Goal: Information Seeking & Learning: Learn about a topic

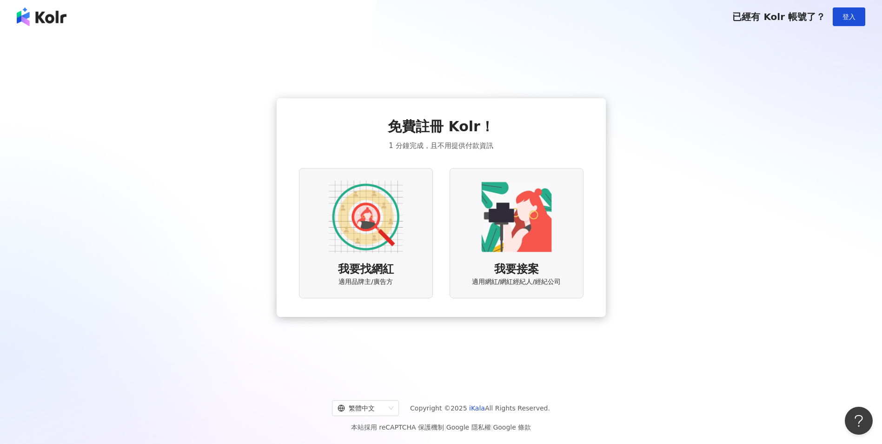
click at [768, 112] on div "免費註冊 Kolr！ 1 分鐘完成，且不用提供付款資訊 我要找網紅 適用品牌主/廣告方 我要接案 適用網紅/網紅經紀人/經紀公司" at bounding box center [441, 207] width 860 height 333
click at [855, 12] on button "登入" at bounding box center [849, 16] width 33 height 19
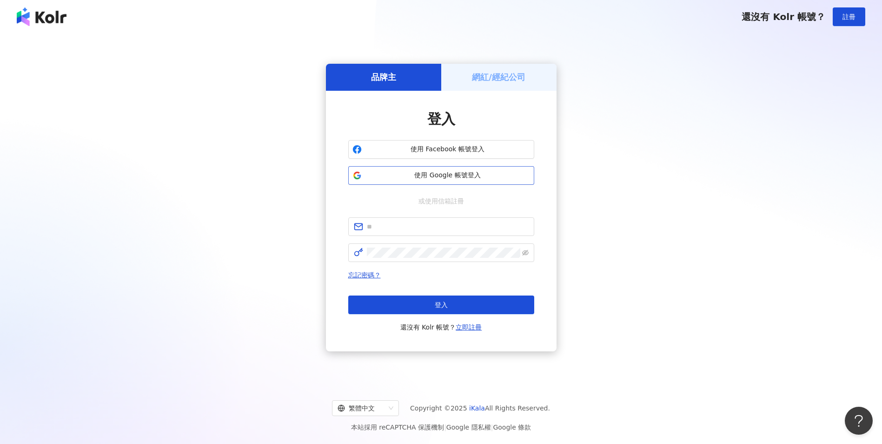
click at [400, 181] on button "使用 Google 帳號登入" at bounding box center [441, 175] width 186 height 19
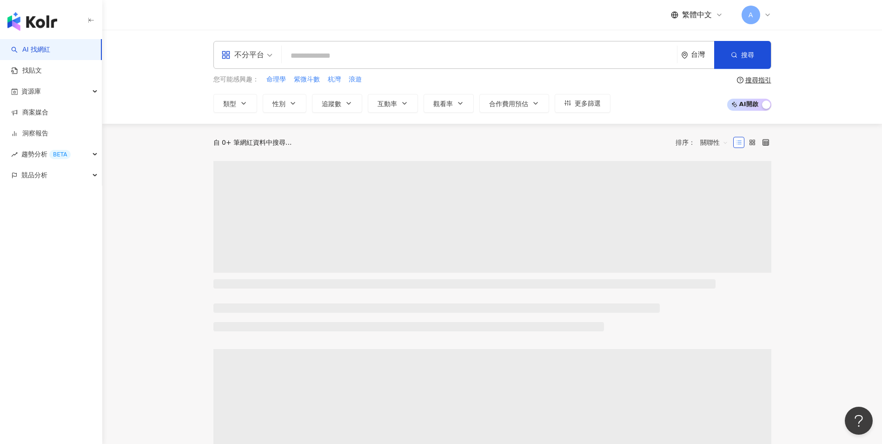
click at [762, 19] on div "A" at bounding box center [757, 15] width 30 height 19
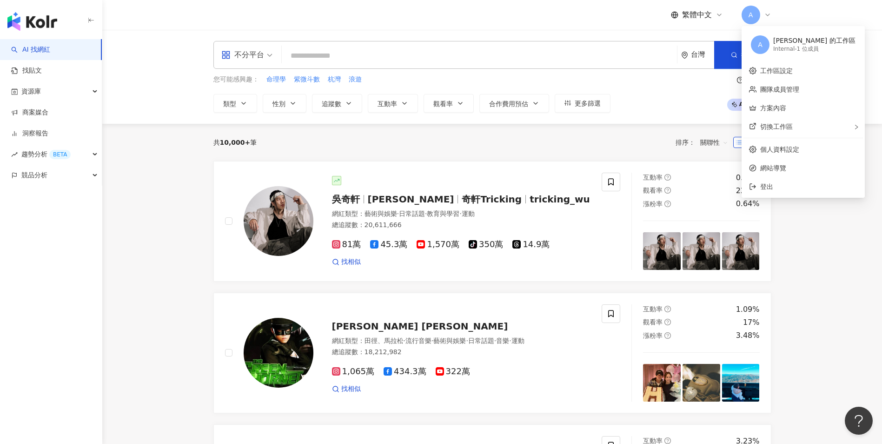
click at [833, 18] on header "繁體中文 A" at bounding box center [492, 15] width 780 height 30
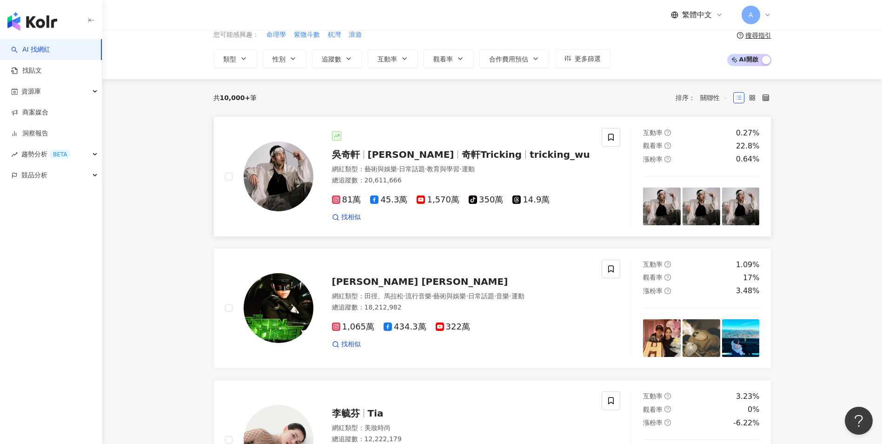
scroll to position [93, 0]
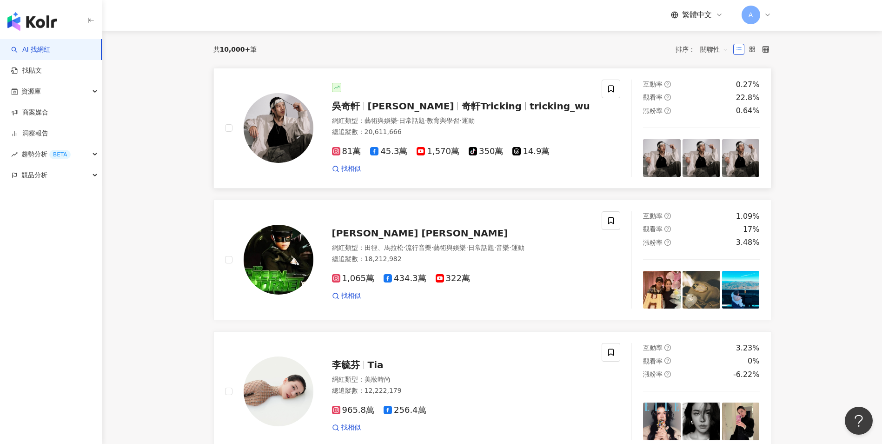
click at [502, 175] on div "吳奇軒 Wu Hsuan 奇軒Tricking tricking_wu 網紅類型 ： 藝術與娛樂 · 日常話題 · 教育與學習 · 運動 總追蹤數 ： 20,…" at bounding box center [413, 127] width 377 height 97
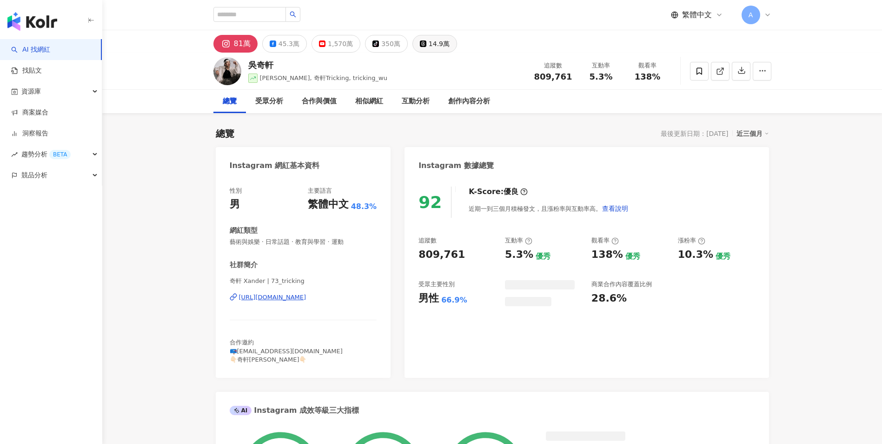
click at [430, 41] on div "14.9萬" at bounding box center [439, 43] width 21 height 13
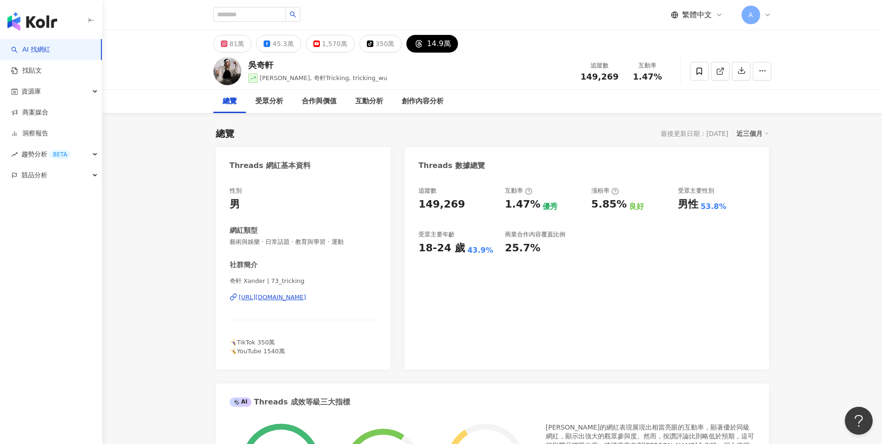
click at [300, 299] on div "https://www.threads.com/@73_tricking" at bounding box center [272, 297] width 67 height 8
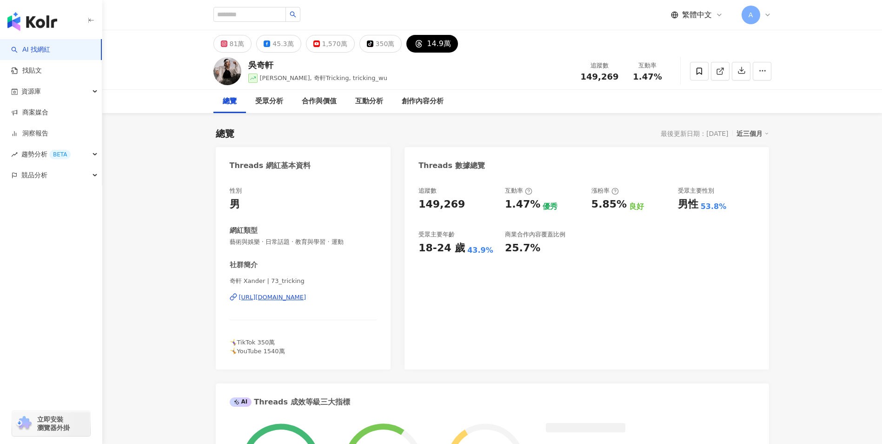
click at [50, 45] on link "AI 找網紅" at bounding box center [30, 49] width 39 height 9
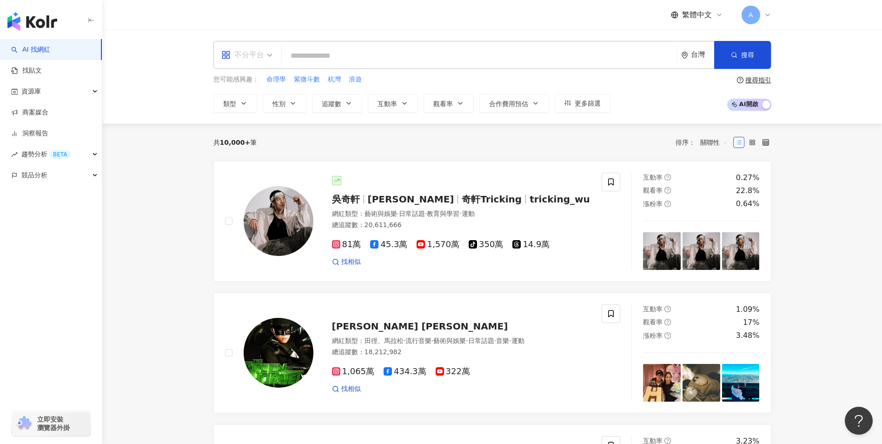
click at [265, 54] on span "不分平台" at bounding box center [246, 54] width 51 height 15
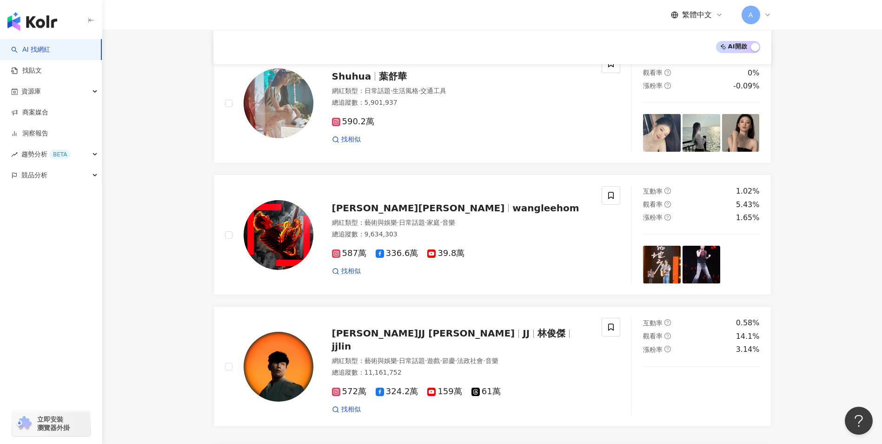
scroll to position [1348, 0]
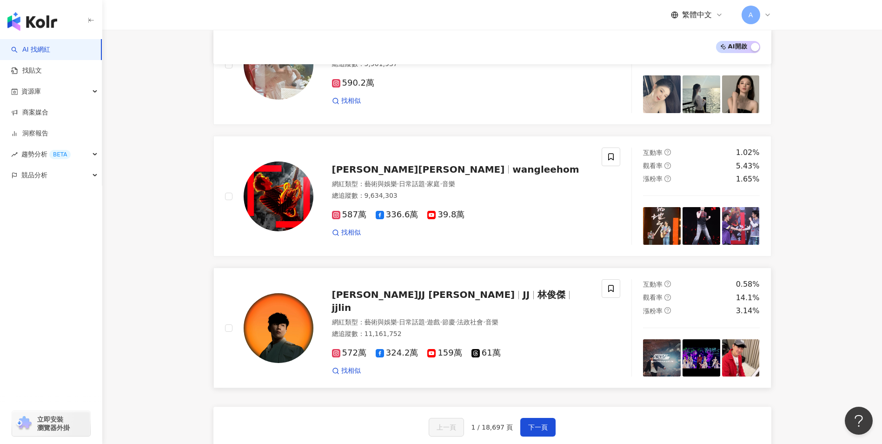
click at [534, 322] on div "網紅類型 ： 藝術與娛樂 · 日常話題 · 遊戲 · 節慶 · 法政社會 · 音樂 總追蹤數 ： 11,161,752" at bounding box center [461, 329] width 259 height 23
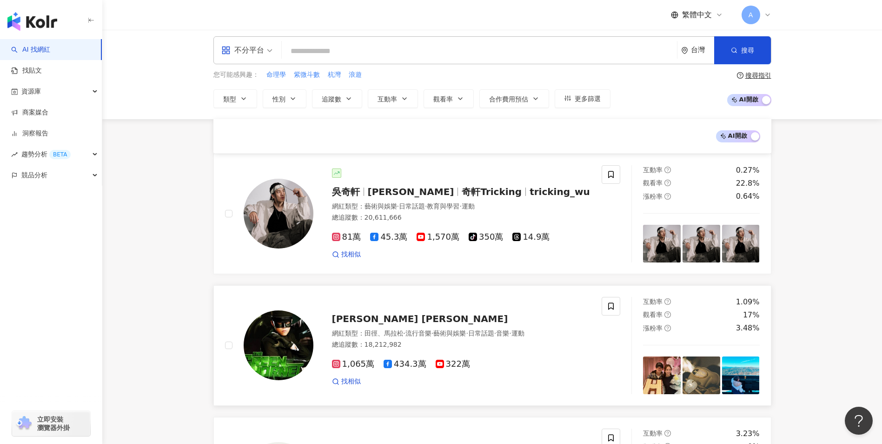
scroll to position [0, 0]
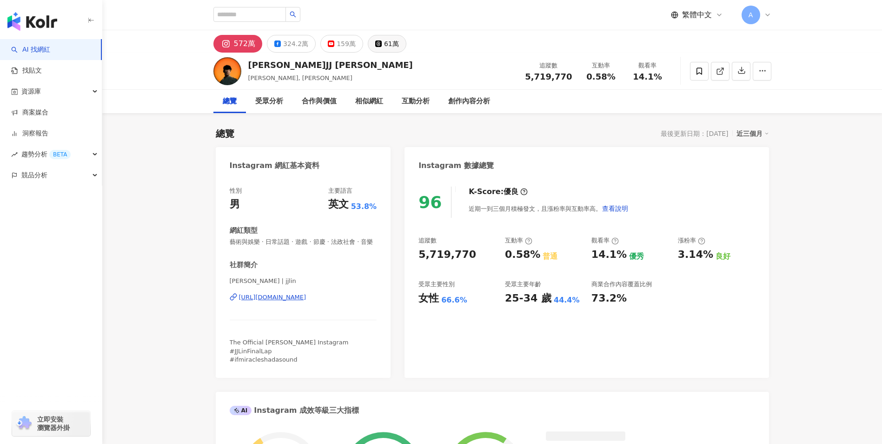
click at [384, 47] on div "61萬" at bounding box center [391, 43] width 15 height 13
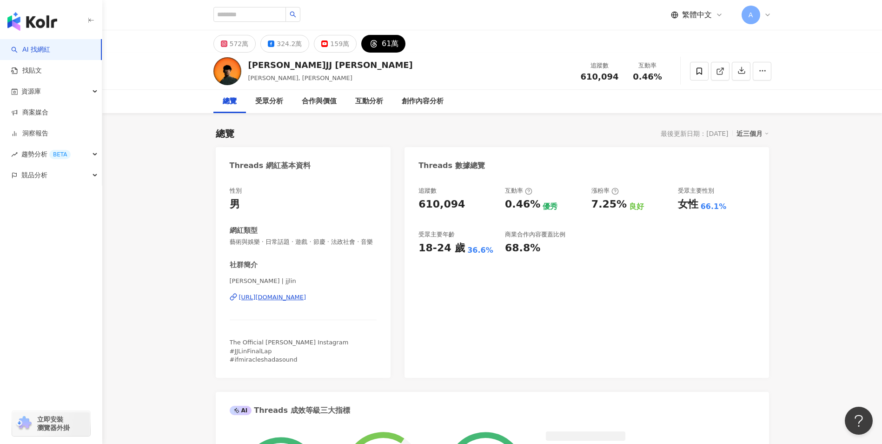
click at [306, 301] on div "[URL][DOMAIN_NAME]" at bounding box center [272, 297] width 67 height 8
